Goal: Transaction & Acquisition: Purchase product/service

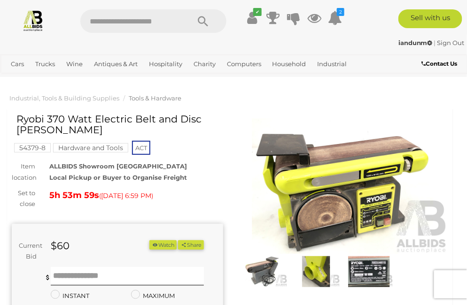
click at [259, 270] on img at bounding box center [264, 271] width 48 height 31
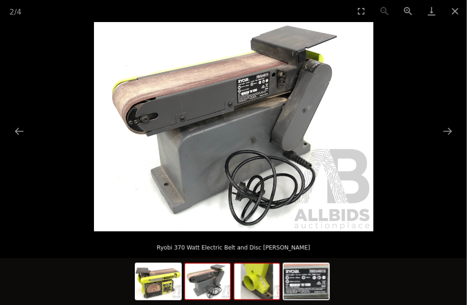
click at [254, 281] on img at bounding box center [256, 282] width 45 height 36
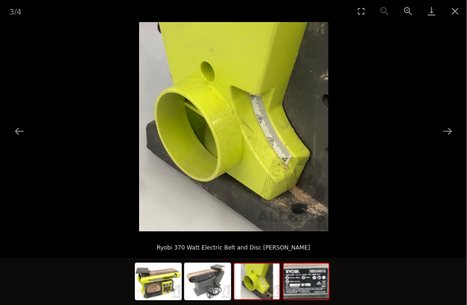
click at [298, 282] on img at bounding box center [306, 282] width 45 height 36
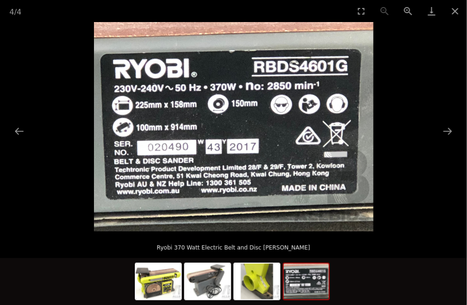
click at [374, 263] on div at bounding box center [233, 281] width 467 height 47
click at [457, 13] on button "Close gallery" at bounding box center [454, 11] width 23 height 22
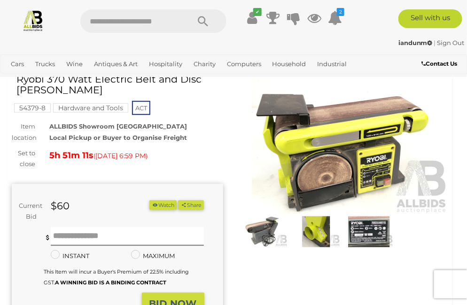
scroll to position [36, 0]
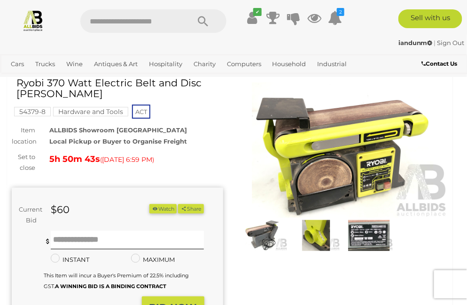
click at [270, 238] on img at bounding box center [264, 235] width 48 height 31
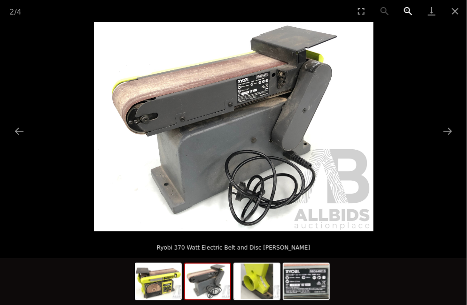
click at [405, 12] on button "Zoom in" at bounding box center [407, 11] width 23 height 22
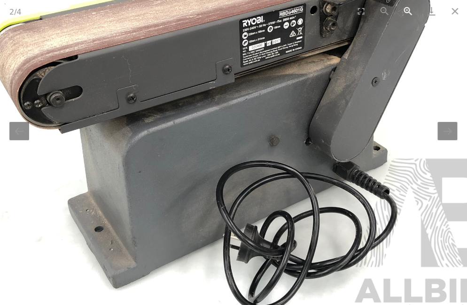
click at [405, 12] on button "Zoom in" at bounding box center [407, 11] width 23 height 22
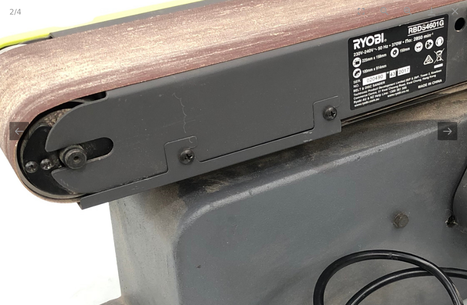
drag, startPoint x: 124, startPoint y: 161, endPoint x: 229, endPoint y: 239, distance: 131.2
click at [230, 239] on img at bounding box center [340, 180] width 838 height 628
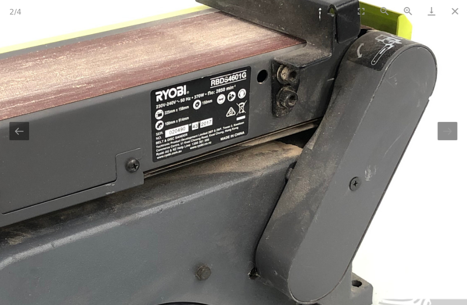
drag, startPoint x: 410, startPoint y: 165, endPoint x: 188, endPoint y: 203, distance: 225.0
click at [188, 203] on img at bounding box center [142, 232] width 838 height 628
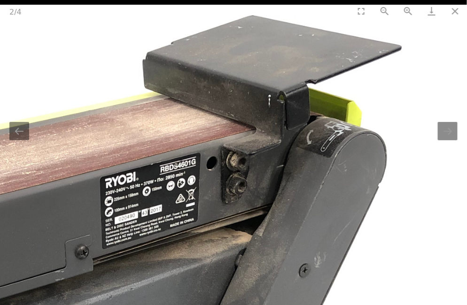
drag, startPoint x: 184, startPoint y: 175, endPoint x: 207, endPoint y: 234, distance: 63.8
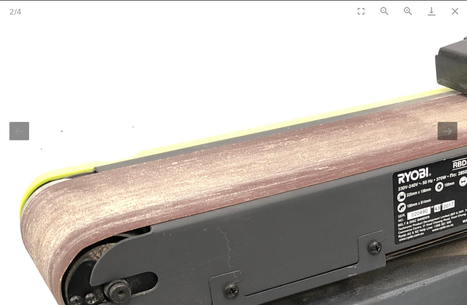
drag, startPoint x: 85, startPoint y: 199, endPoint x: 371, endPoint y: 201, distance: 286.5
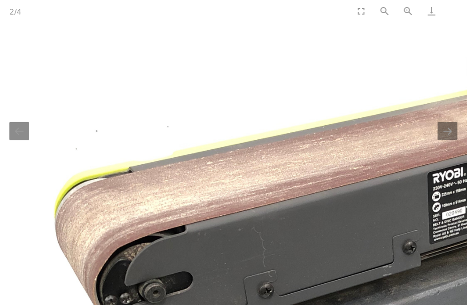
click at [454, 11] on button "Close gallery" at bounding box center [454, 11] width 23 height 22
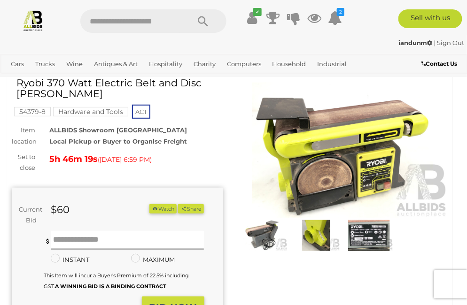
drag, startPoint x: 260, startPoint y: 147, endPoint x: 224, endPoint y: 85, distance: 72.4
click at [224, 85] on div "Ryobi 370 Watt Electric Belt and Disc [PERSON_NAME]" at bounding box center [121, 91] width 211 height 29
